Goal: Entertainment & Leisure: Consume media (video, audio)

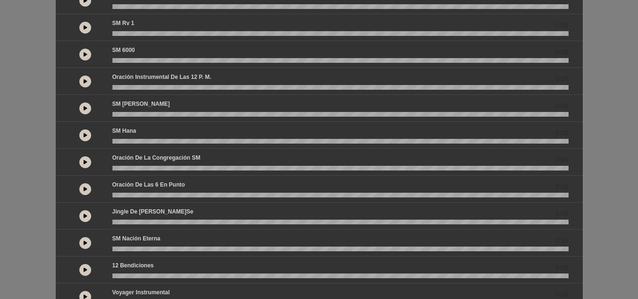
scroll to position [189, 0]
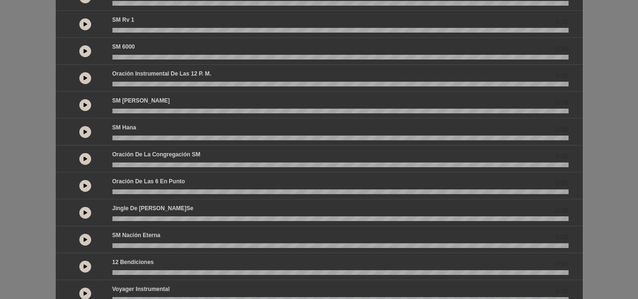
click at [84, 157] on icon at bounding box center [86, 158] width 4 height 5
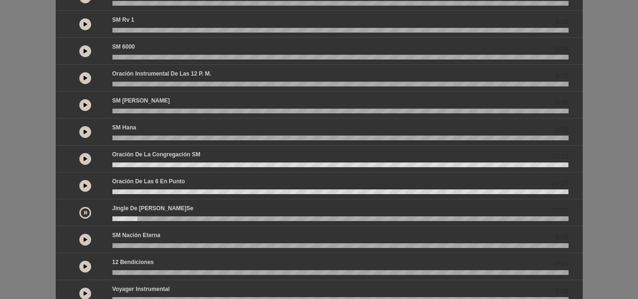
click at [81, 238] on button at bounding box center [85, 240] width 12 height 12
click at [82, 261] on button at bounding box center [85, 267] width 12 height 12
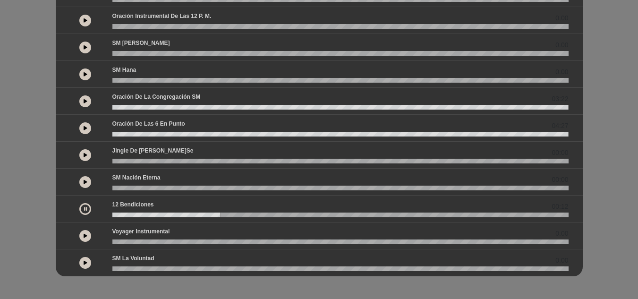
click at [85, 235] on icon at bounding box center [86, 235] width 4 height 5
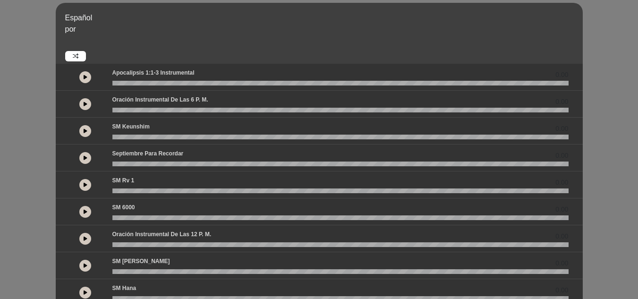
scroll to position [16, 0]
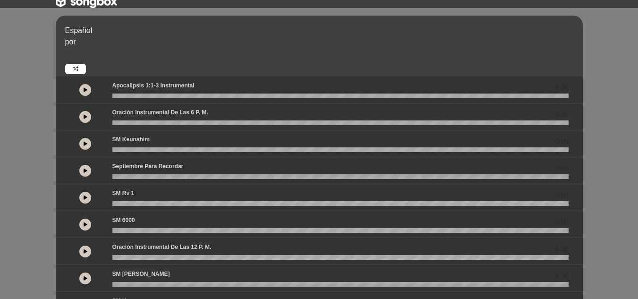
click at [89, 118] on button at bounding box center [85, 117] width 12 height 12
click at [85, 143] on icon at bounding box center [86, 143] width 4 height 5
click at [84, 172] on icon at bounding box center [86, 170] width 4 height 5
click at [85, 195] on icon at bounding box center [86, 197] width 4 height 5
click at [85, 227] on icon at bounding box center [86, 224] width 4 height 5
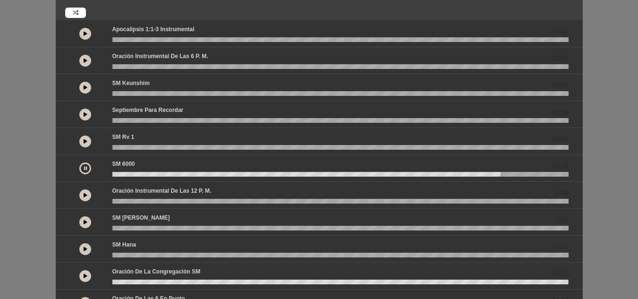
scroll to position [79, 0]
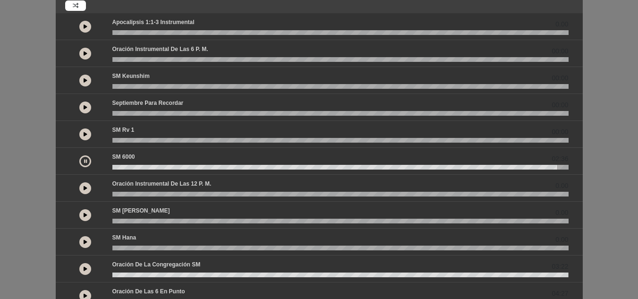
click at [88, 212] on button at bounding box center [85, 215] width 12 height 12
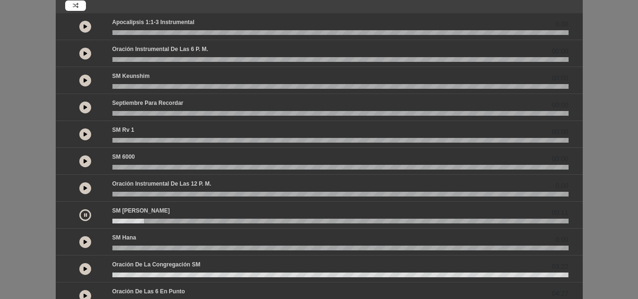
click at [85, 237] on button at bounding box center [85, 242] width 12 height 12
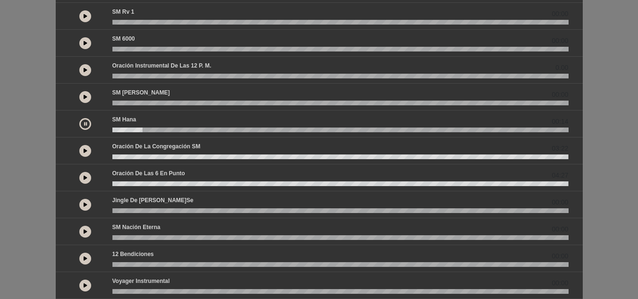
scroll to position [246, 0]
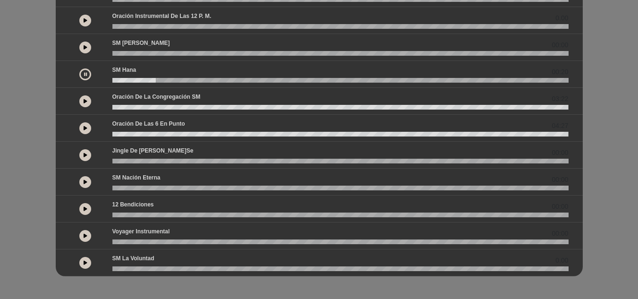
click at [89, 77] on button at bounding box center [85, 74] width 12 height 12
click at [82, 101] on button at bounding box center [85, 101] width 12 height 12
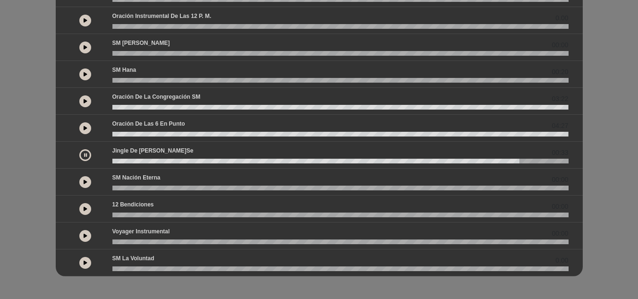
click at [85, 154] on icon at bounding box center [85, 154] width 3 height 5
